Goal: Task Accomplishment & Management: Complete application form

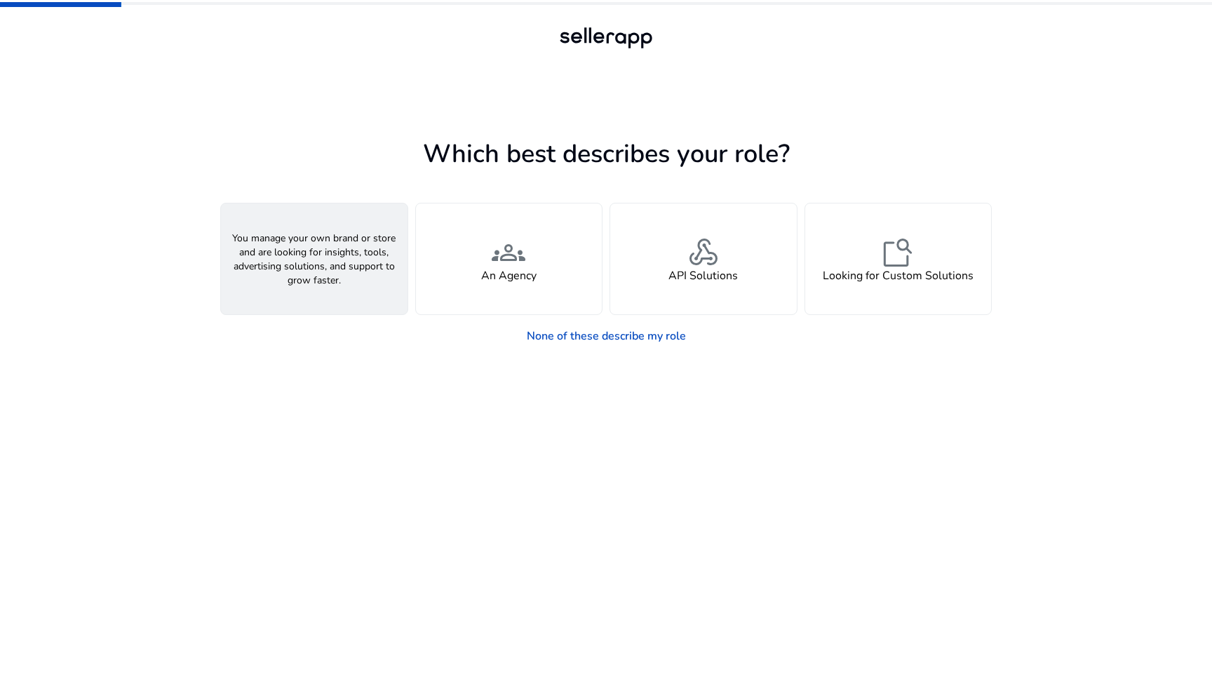
click at [321, 275] on h4 "A Seller" at bounding box center [314, 275] width 42 height 13
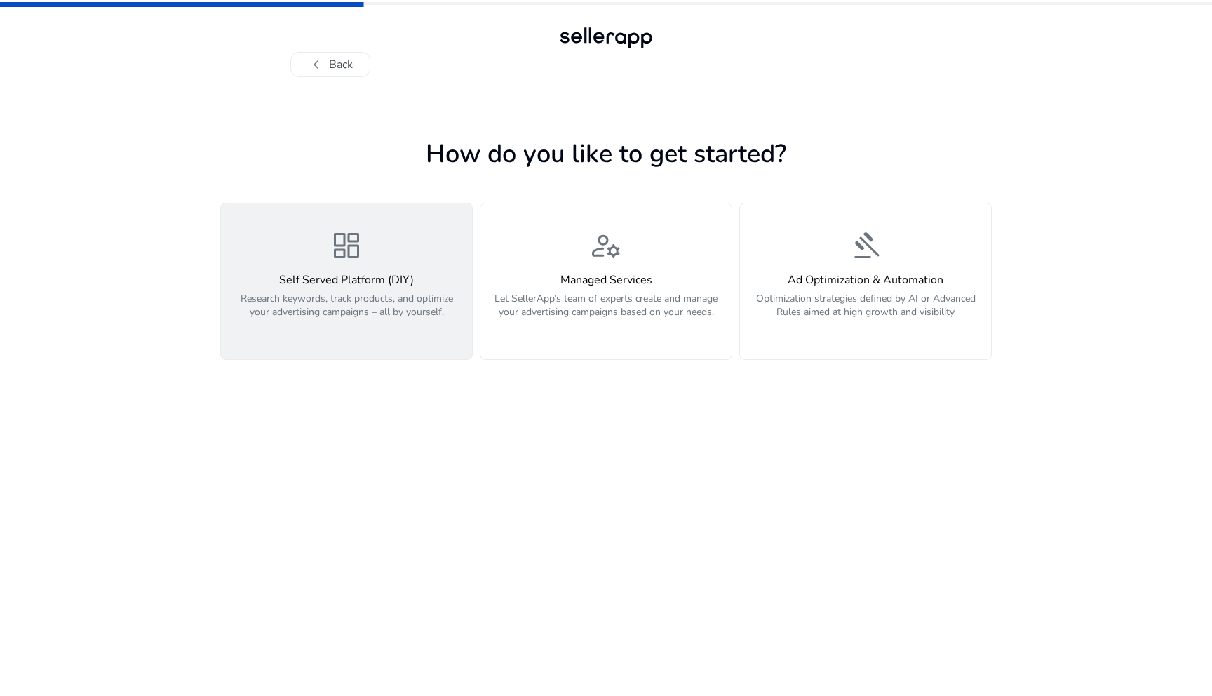
click at [340, 272] on div "dashboard Self Served Platform (DIY) Research keywords, track products, and opt…" at bounding box center [346, 281] width 234 height 105
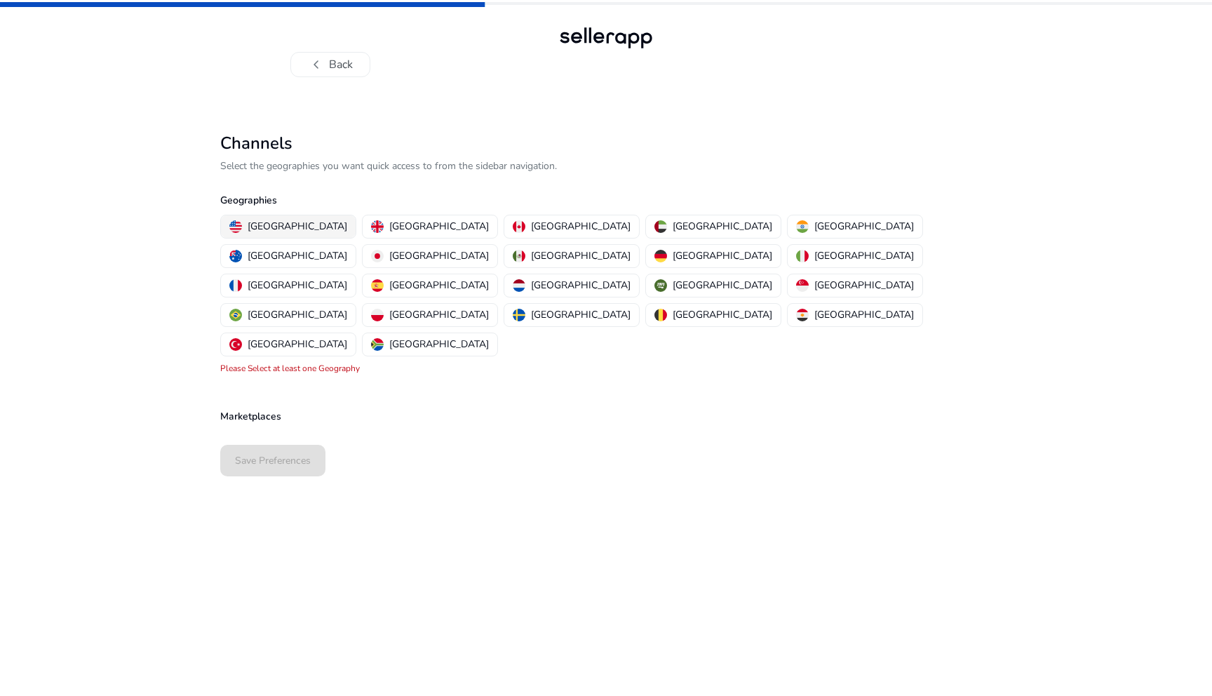
click at [267, 225] on p "[GEOGRAPHIC_DATA]" at bounding box center [298, 226] width 100 height 15
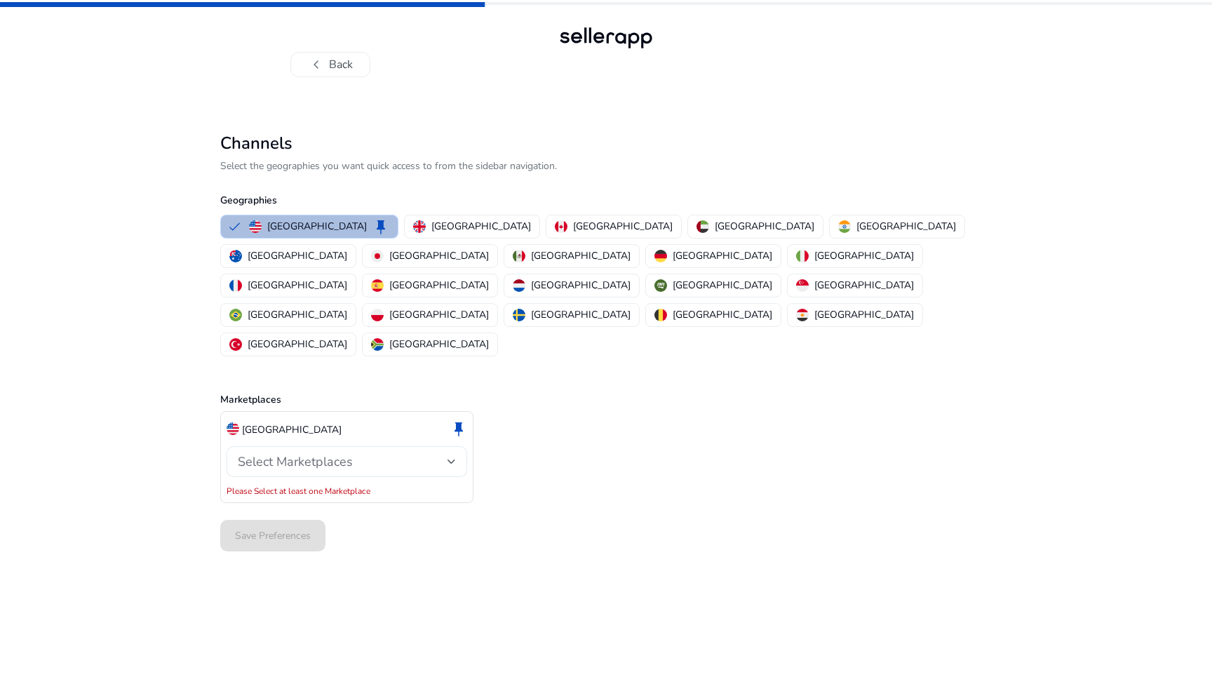
click at [305, 453] on span "Select Marketplaces" at bounding box center [295, 461] width 115 height 17
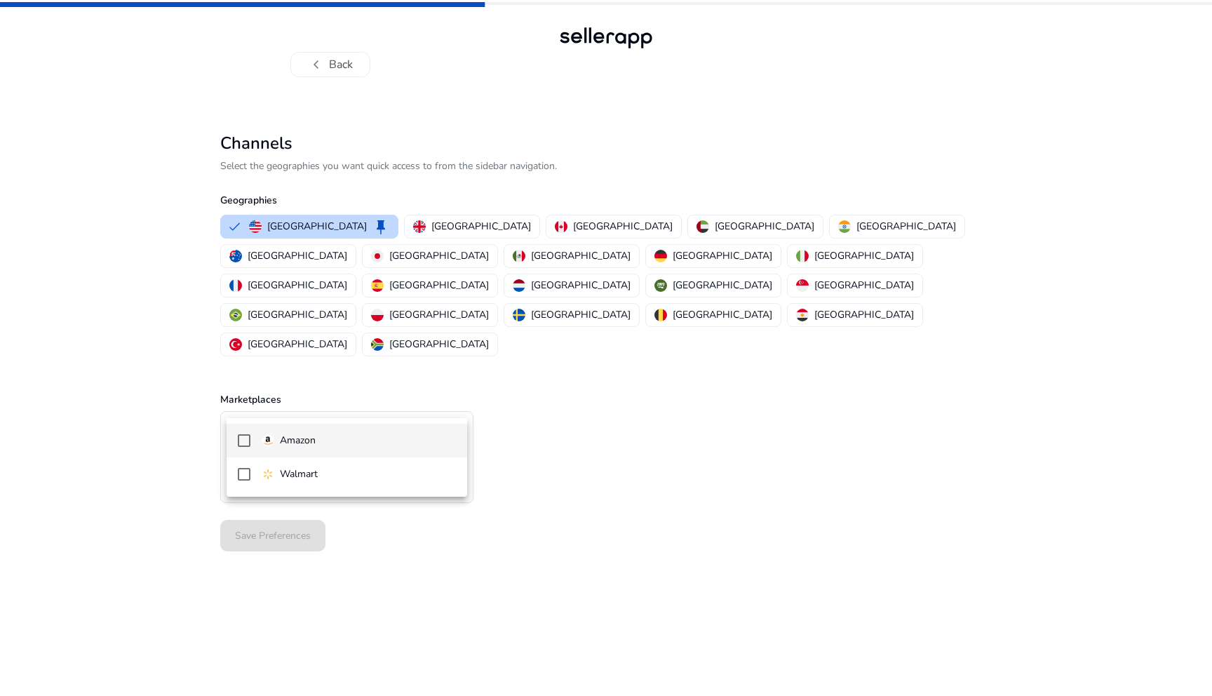
click at [305, 443] on p "Amazon" at bounding box center [298, 440] width 36 height 15
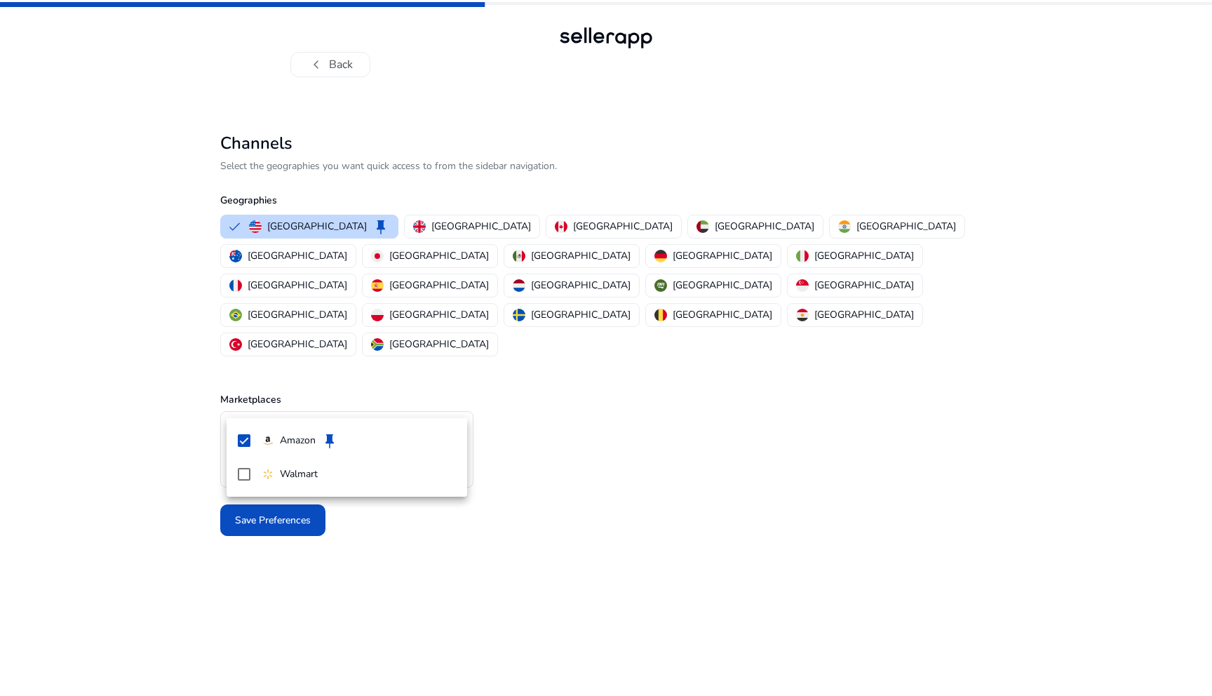
click at [280, 594] on div at bounding box center [606, 348] width 1212 height 696
click at [276, 513] on span "Save Preferences" at bounding box center [273, 520] width 76 height 15
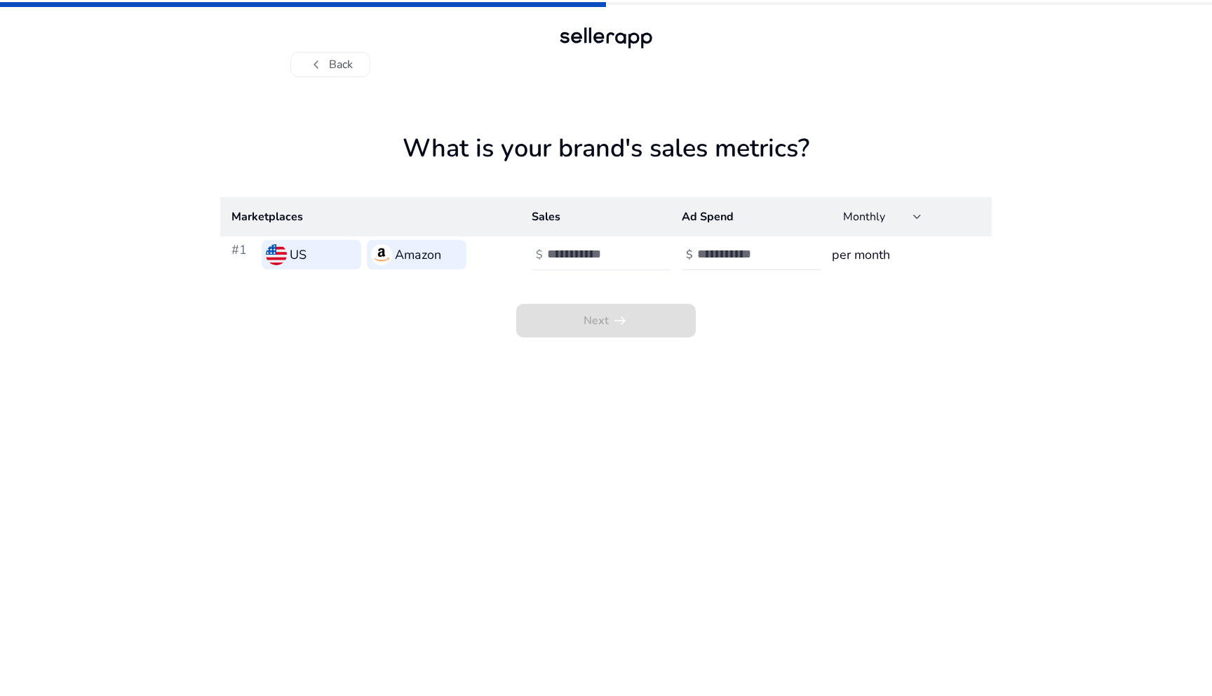
click at [636, 259] on input "**" at bounding box center [594, 253] width 95 height 15
click at [636, 249] on input "*" at bounding box center [594, 253] width 95 height 15
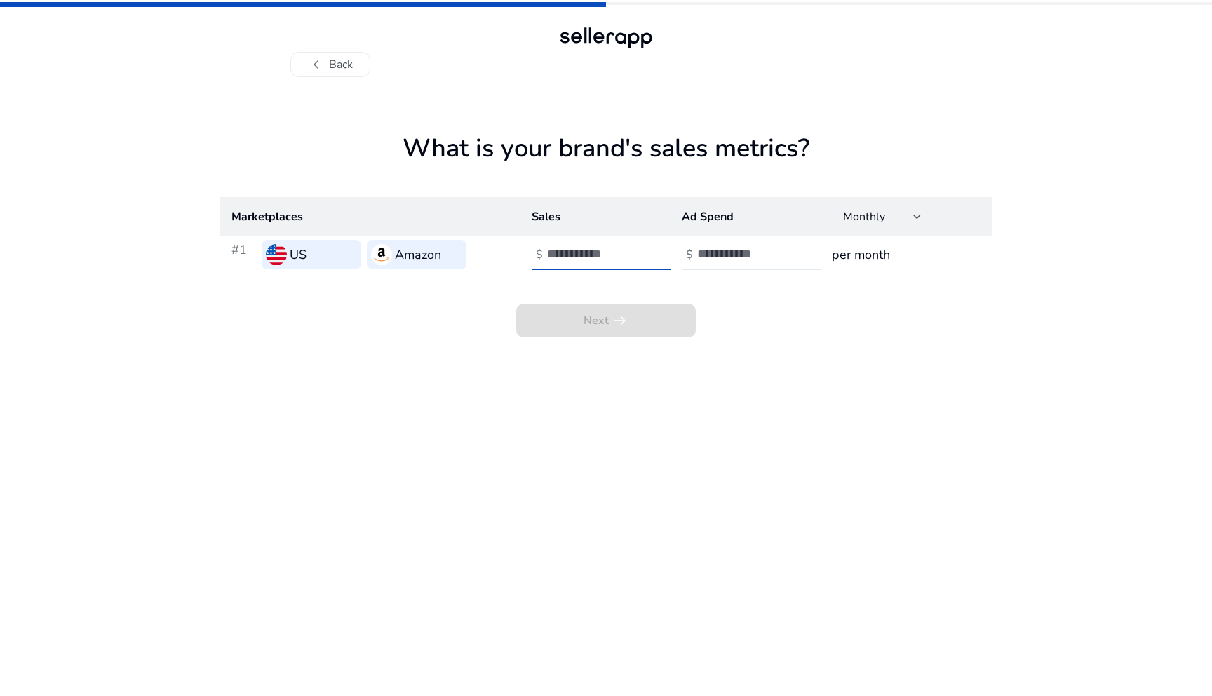
type input "*"
click at [636, 249] on input "*" at bounding box center [594, 253] width 95 height 15
click at [632, 289] on div "Next arrow_right_alt" at bounding box center [606, 305] width 772 height 65
click at [598, 255] on input "*" at bounding box center [594, 253] width 95 height 15
click at [748, 327] on div "Next arrow_right_alt" at bounding box center [606, 305] width 772 height 65
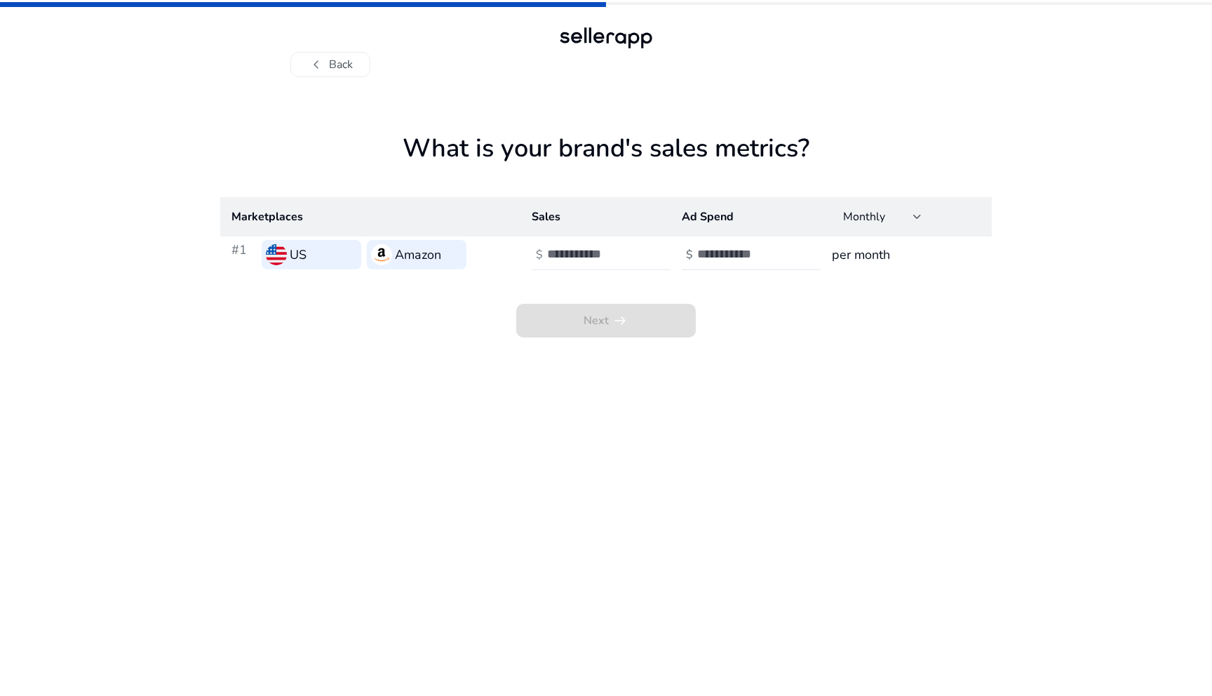
click at [660, 264] on div "****" at bounding box center [610, 254] width 126 height 31
type input "*"
click at [786, 333] on div "Next arrow_right_alt" at bounding box center [606, 305] width 772 height 65
click at [582, 253] on input "number" at bounding box center [594, 253] width 95 height 15
type input "****"
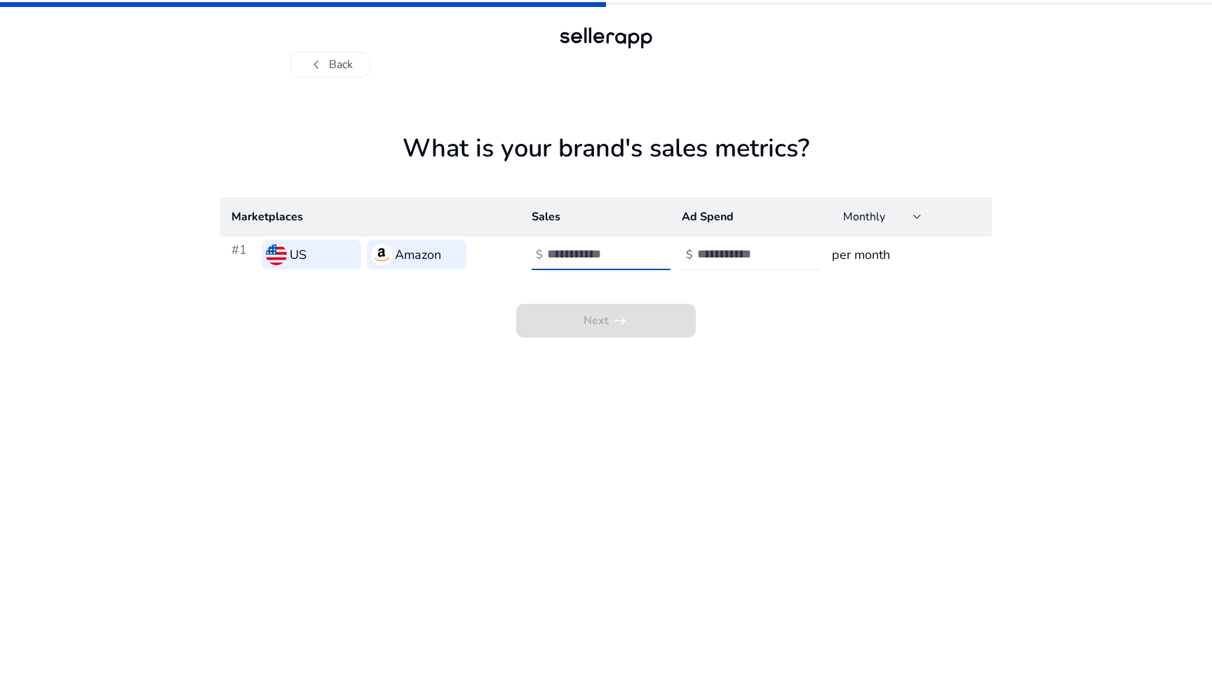
click at [708, 252] on input "number" at bounding box center [744, 253] width 95 height 15
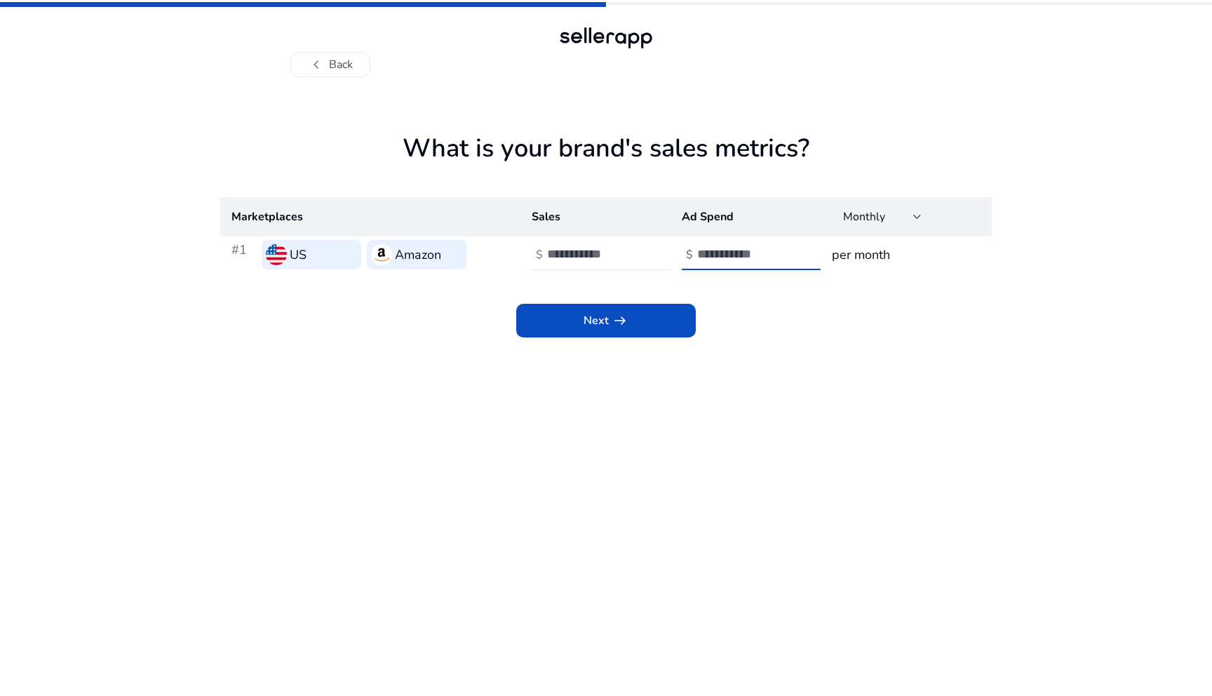
type input "***"
click at [594, 326] on span "Next arrow_right_alt" at bounding box center [606, 320] width 45 height 17
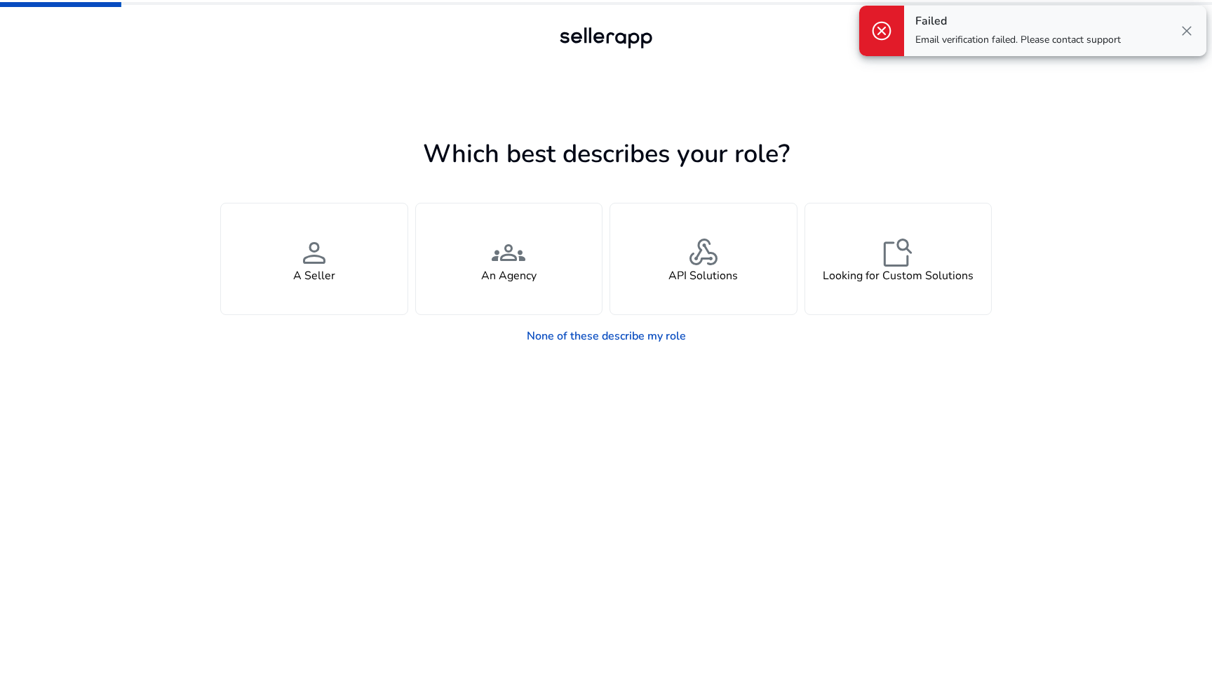
click at [1186, 31] on span "close" at bounding box center [1187, 30] width 17 height 17
